Goal: Task Accomplishment & Management: Manage account settings

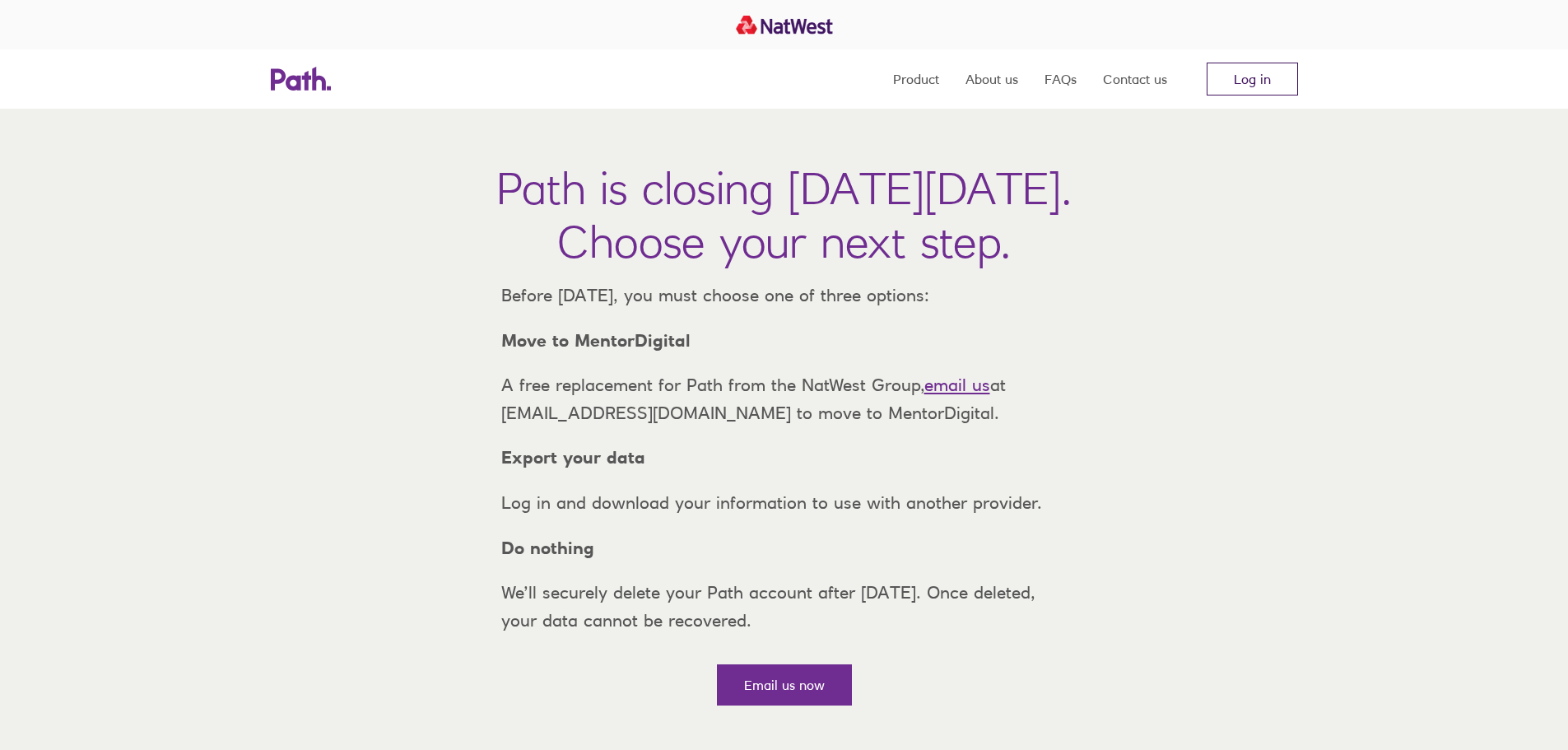
click at [1240, 87] on link "Log in" at bounding box center [1252, 78] width 91 height 33
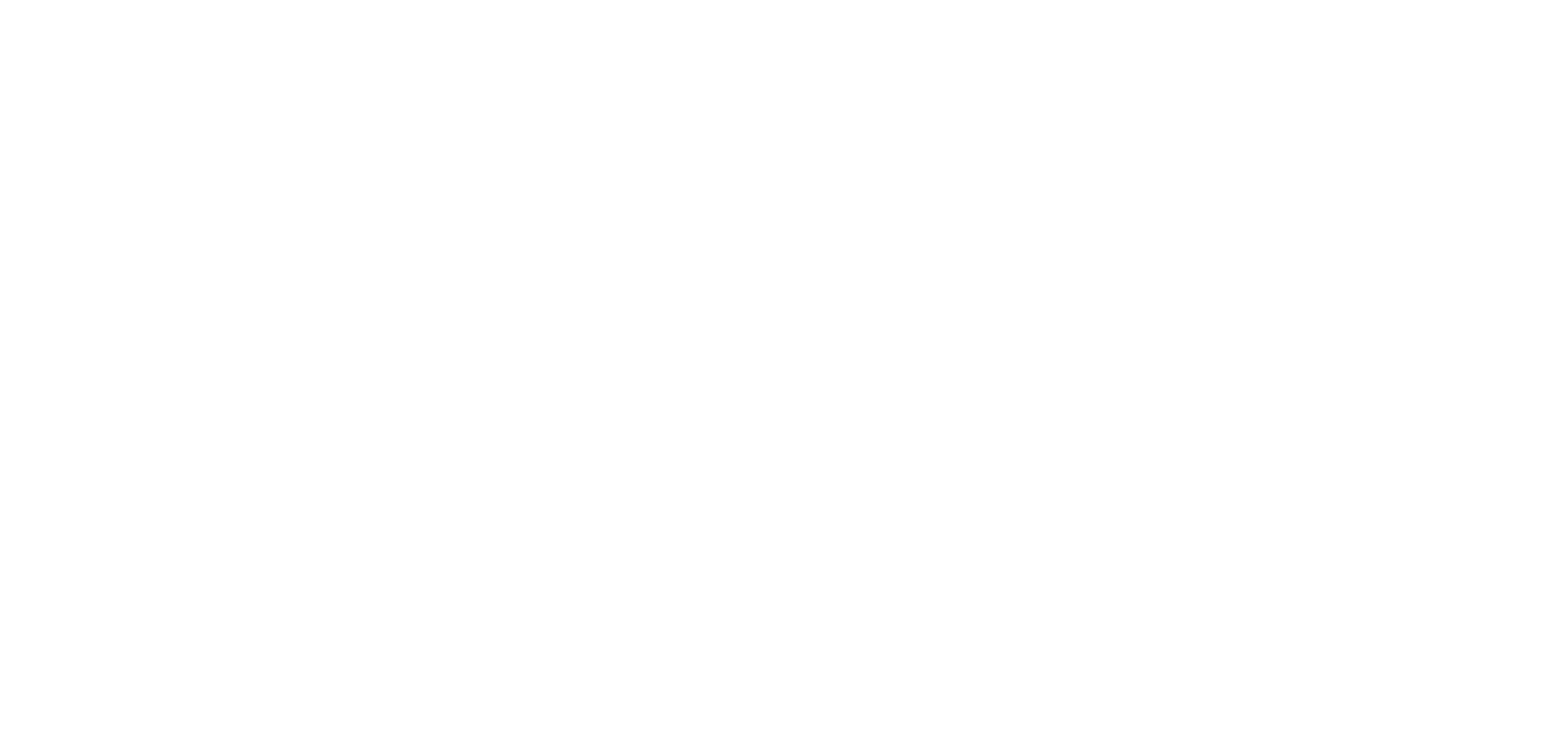
click at [758, 258] on div at bounding box center [784, 372] width 1568 height 744
